Goal: Navigation & Orientation: Find specific page/section

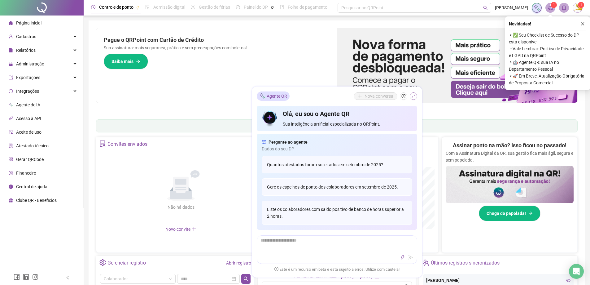
click at [413, 95] on icon "shrink" at bounding box center [414, 96] width 4 height 4
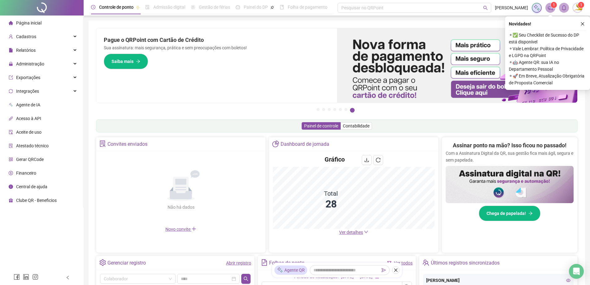
click at [356, 230] on span "Ver detalhes" at bounding box center [351, 232] width 24 height 5
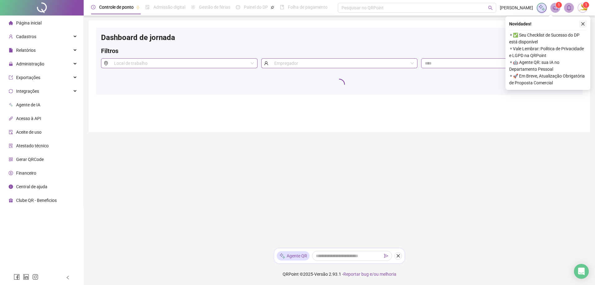
click at [586, 23] on button "button" at bounding box center [582, 23] width 7 height 7
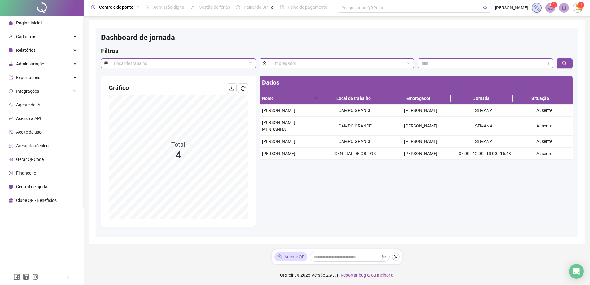
click at [46, 18] on li "Página inicial" at bounding box center [41, 23] width 81 height 12
